Goal: Information Seeking & Learning: Learn about a topic

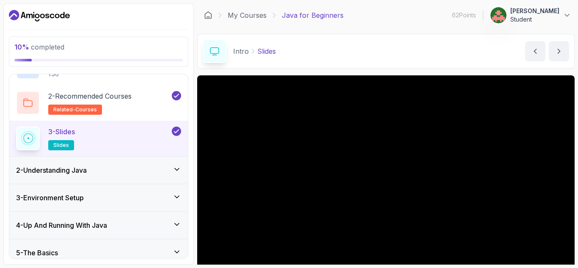
click at [137, 172] on div "2 - Understanding Java" at bounding box center [98, 170] width 165 height 10
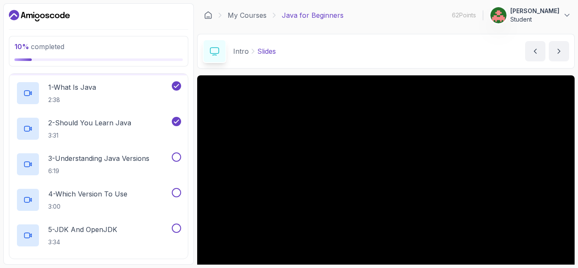
scroll to position [58, 0]
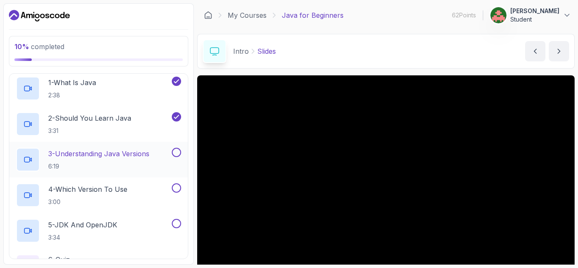
click at [124, 167] on p "6:19" at bounding box center [98, 166] width 101 height 8
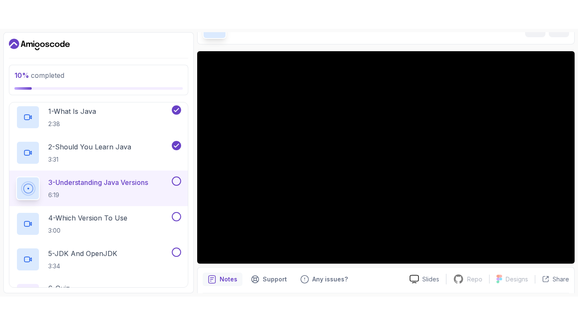
scroll to position [53, 0]
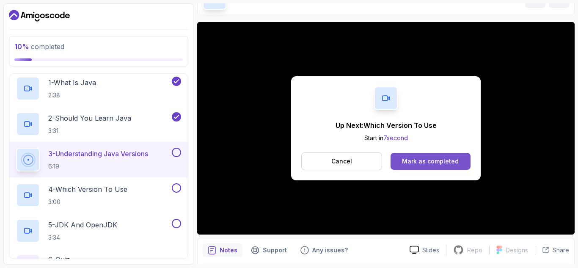
click at [448, 160] on div "Mark as completed" at bounding box center [430, 161] width 57 height 8
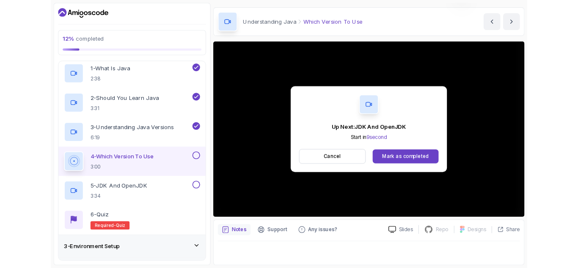
scroll to position [53, 0]
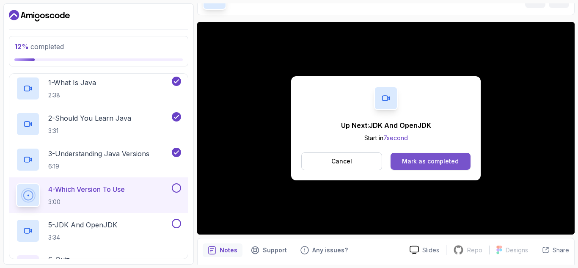
click at [443, 161] on div "Mark as completed" at bounding box center [430, 161] width 57 height 8
